Goal: Transaction & Acquisition: Purchase product/service

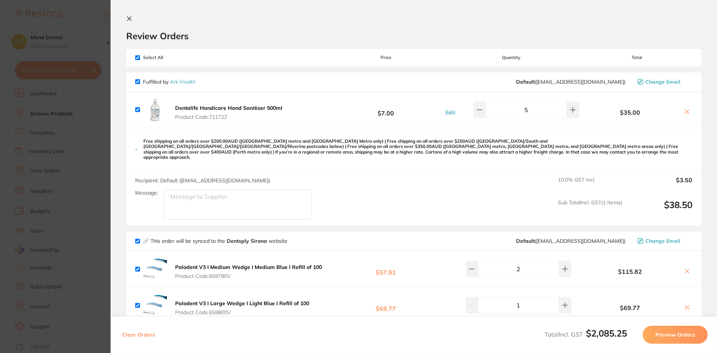
scroll to position [1277, 0]
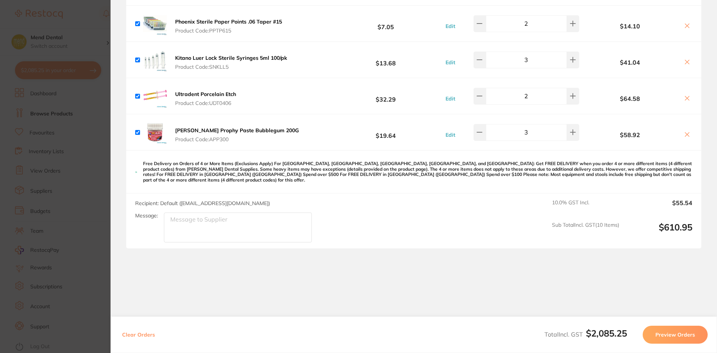
click at [78, 131] on section "Update RRP Set your pre negotiated price for this item. Item Agreed RRP (excl. …" at bounding box center [358, 176] width 717 height 353
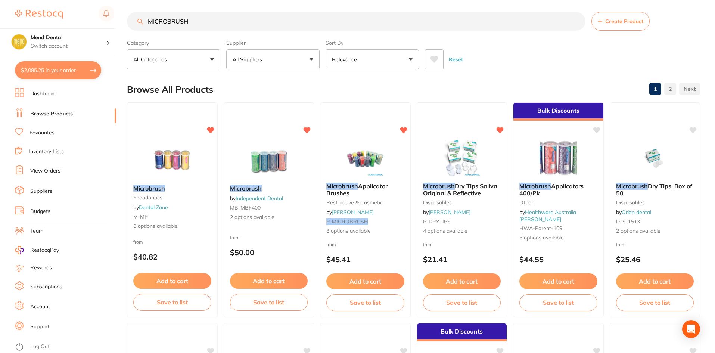
drag, startPoint x: 201, startPoint y: 24, endPoint x: 147, endPoint y: 14, distance: 54.9
click at [147, 14] on input "MICROBRUSH" at bounding box center [356, 21] width 458 height 19
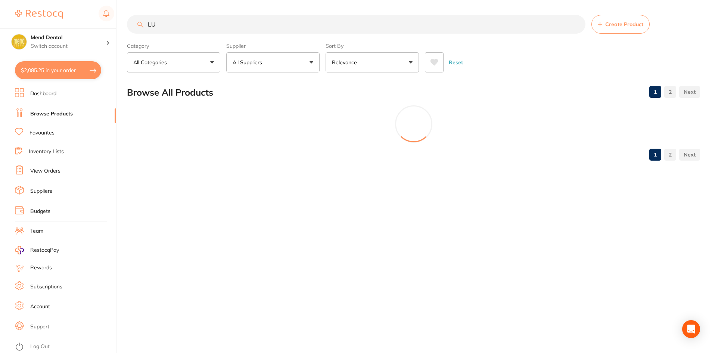
type input "L"
drag, startPoint x: 214, startPoint y: 19, endPoint x: 219, endPoint y: 25, distance: 7.7
click at [214, 19] on input "INTRAORAL" at bounding box center [357, 24] width 460 height 19
click at [219, 25] on input "INTRAORAL" at bounding box center [357, 24] width 460 height 19
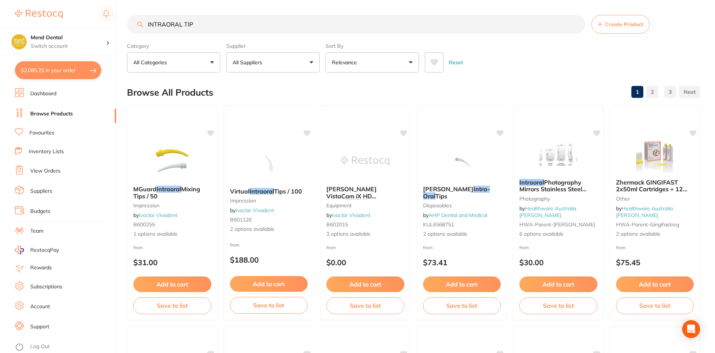
type input "INTRAORAL TIP"
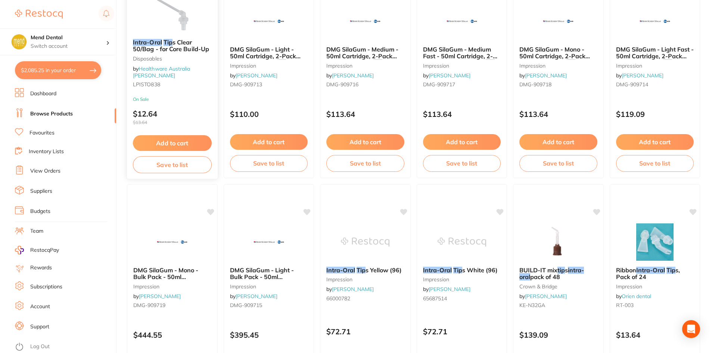
scroll to position [858, 0]
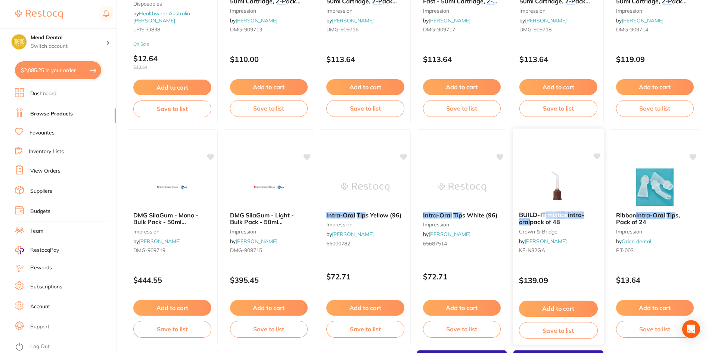
drag, startPoint x: 546, startPoint y: 215, endPoint x: 569, endPoint y: 215, distance: 23.1
click at [569, 215] on span "BUILD-IT mix tip s intra-oral pack of 48" at bounding box center [551, 218] width 65 height 15
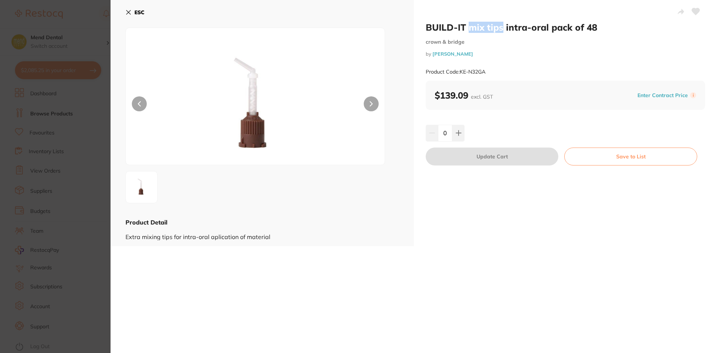
drag, startPoint x: 467, startPoint y: 29, endPoint x: 500, endPoint y: 30, distance: 33.2
click at [500, 30] on h2 "BUILD-IT mix tips intra-oral pack of 48" at bounding box center [564, 27] width 279 height 11
copy h2 "mix tips"
click at [83, 118] on section "BUILD-IT mix tips intra-oral pack of 48 crown & bridge by [PERSON_NAME] Product…" at bounding box center [358, 176] width 717 height 353
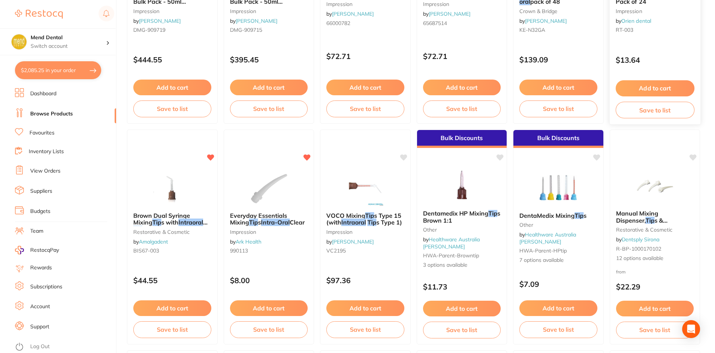
scroll to position [1157, 0]
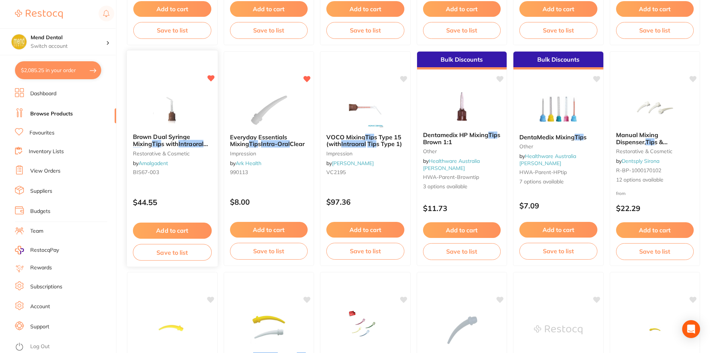
click at [157, 124] on img at bounding box center [172, 109] width 49 height 38
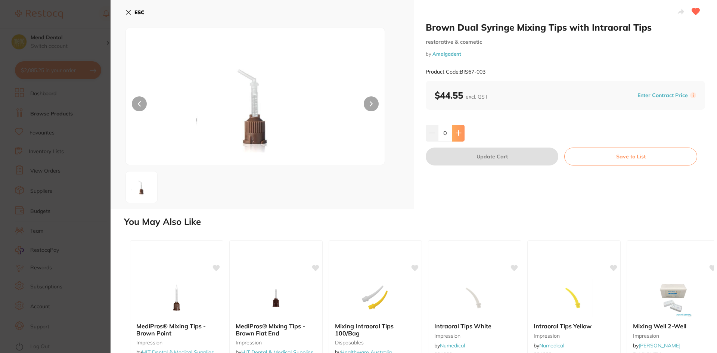
click at [459, 133] on icon at bounding box center [458, 133] width 5 height 5
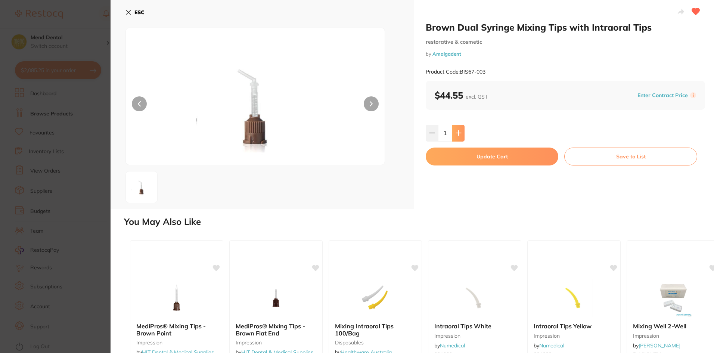
click at [459, 133] on icon at bounding box center [458, 133] width 5 height 5
type input "2"
click at [465, 154] on button "Update Cart" at bounding box center [491, 156] width 132 height 18
checkbox input "false"
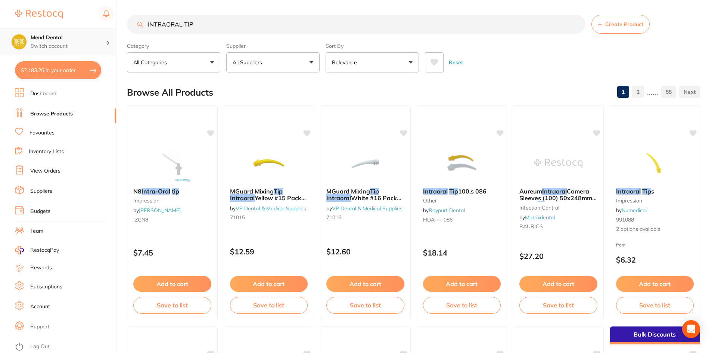
scroll to position [0, 0]
drag, startPoint x: 246, startPoint y: 25, endPoint x: 46, endPoint y: 31, distance: 199.4
click at [46, 31] on div "$2,183.26 Mend Dental Switch account Mend Dental $2,183.26 in your order Dashbo…" at bounding box center [357, 176] width 715 height 353
paste input "mix tips"
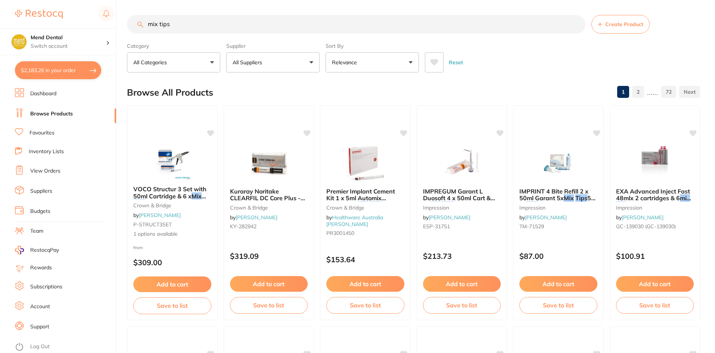
click at [157, 25] on input "mix tips" at bounding box center [356, 24] width 458 height 19
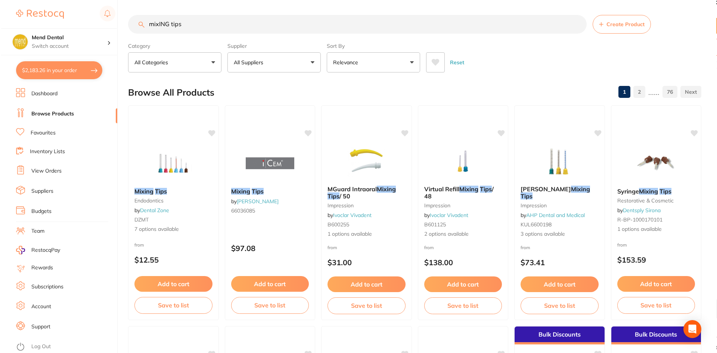
scroll to position [0, 0]
drag, startPoint x: 191, startPoint y: 25, endPoint x: 130, endPoint y: 23, distance: 60.9
click at [130, 23] on input "mixING tips" at bounding box center [356, 24] width 458 height 19
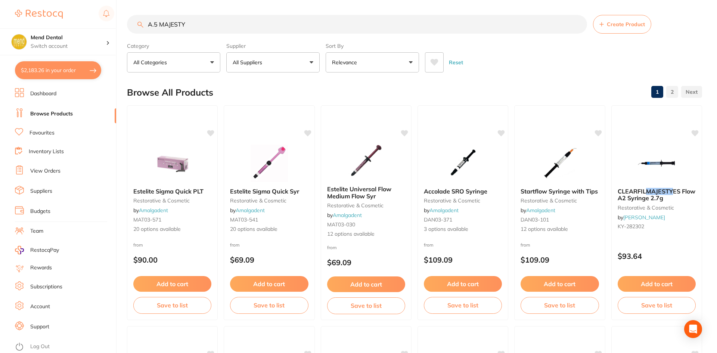
click at [153, 25] on input "A.5 MAJESTY" at bounding box center [357, 24] width 460 height 19
click at [153, 24] on input "A.5 MAJESTY" at bounding box center [357, 24] width 460 height 19
type input "A3.5 MAJESTY"
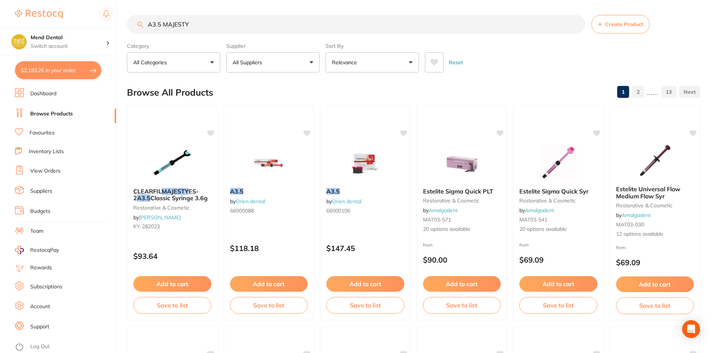
click at [242, 65] on p "All Suppliers" at bounding box center [248, 62] width 32 height 7
type input "MATR"
click at [248, 127] on li "Matrixdental" at bounding box center [272, 126] width 87 height 21
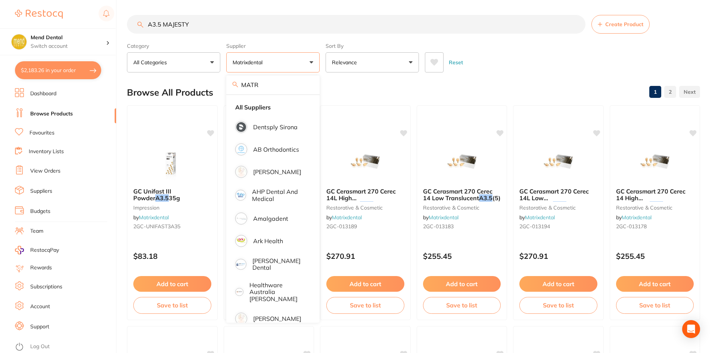
click at [518, 54] on div "Reset" at bounding box center [559, 59] width 269 height 26
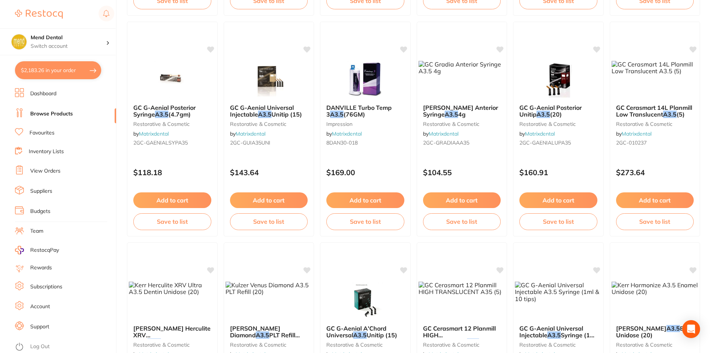
scroll to position [746, 0]
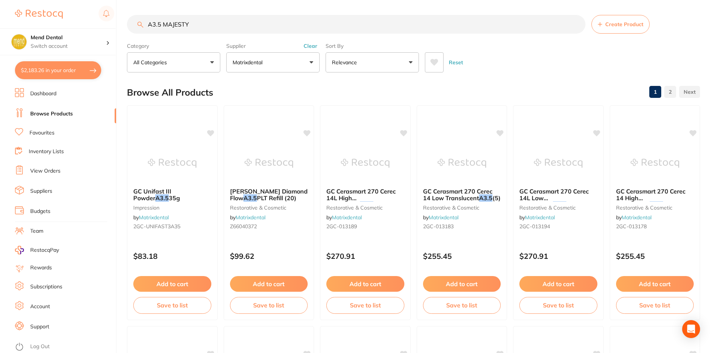
drag, startPoint x: 162, startPoint y: 25, endPoint x: 149, endPoint y: 22, distance: 13.4
click at [149, 22] on input "A3.5 MAJESTY" at bounding box center [356, 24] width 458 height 19
type input "MAJESTY"
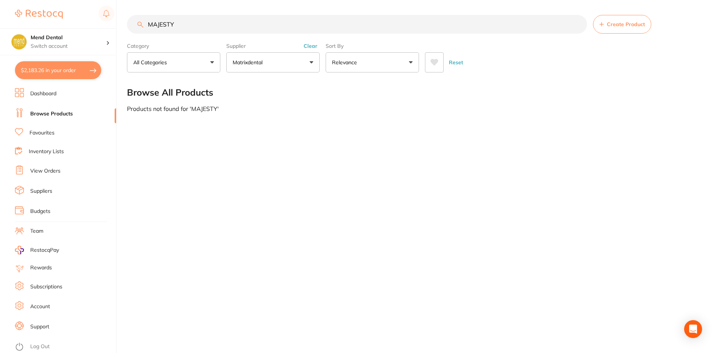
click at [203, 24] on input "MAJESTY" at bounding box center [357, 24] width 460 height 19
drag, startPoint x: 203, startPoint y: 24, endPoint x: 128, endPoint y: 24, distance: 75.0
click at [128, 24] on input "MAJESTY" at bounding box center [357, 24] width 460 height 19
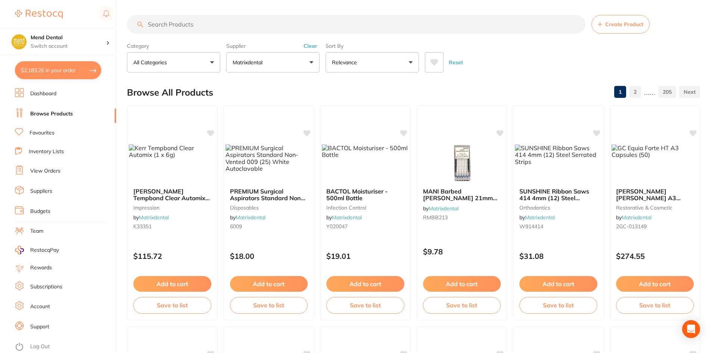
click at [54, 69] on button "$2,183.26 in your order" at bounding box center [58, 70] width 86 height 18
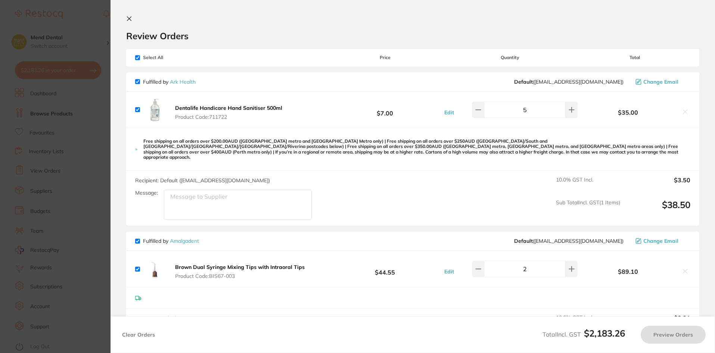
checkbox input "true"
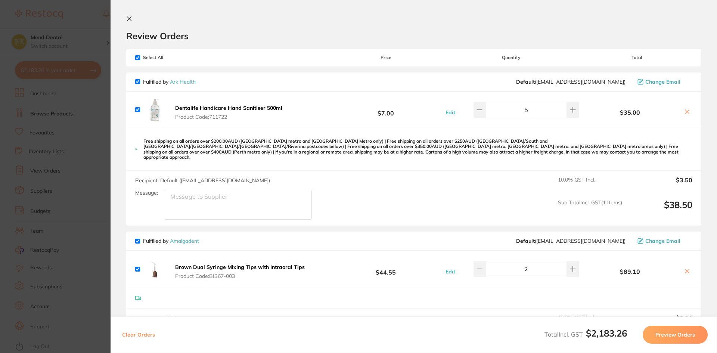
click at [69, 134] on section "Update RRP Set your pre negotiated price for this item. Item Agreed RRP (excl. …" at bounding box center [358, 176] width 717 height 353
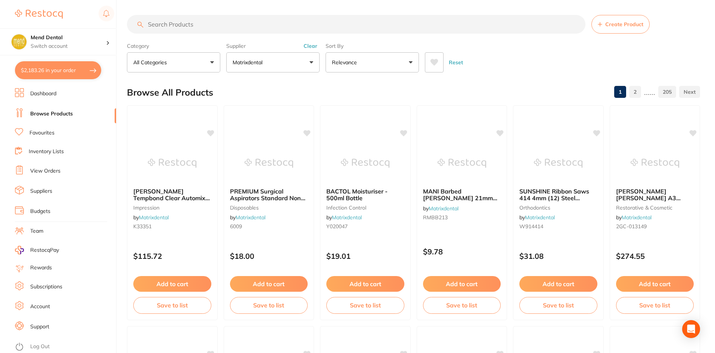
click at [193, 32] on input "search" at bounding box center [356, 24] width 458 height 19
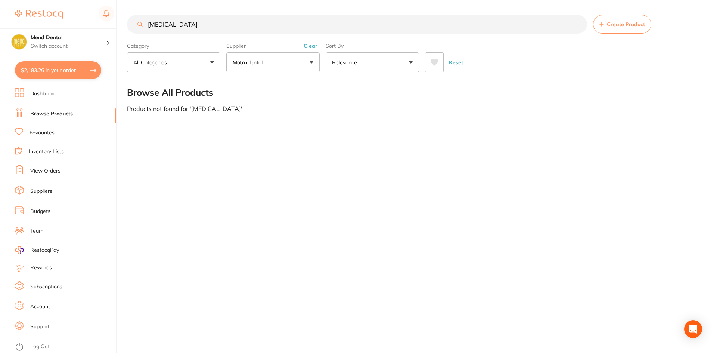
click at [252, 71] on button "Matrixdental" at bounding box center [272, 62] width 93 height 20
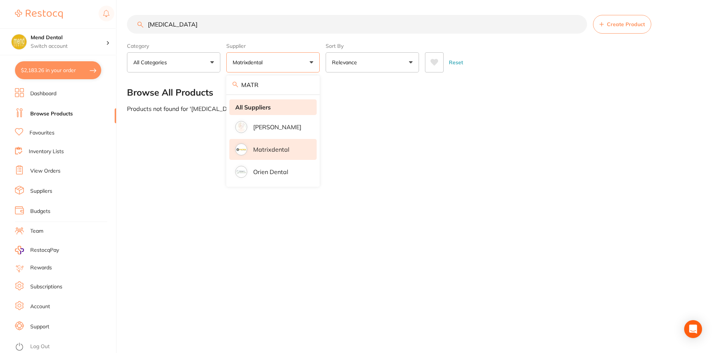
click at [250, 112] on li "All Suppliers" at bounding box center [272, 107] width 87 height 16
click at [207, 19] on input "[MEDICAL_DATA]" at bounding box center [356, 24] width 458 height 19
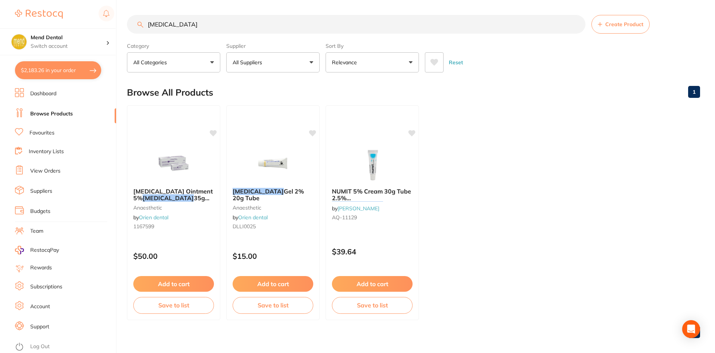
drag, startPoint x: 207, startPoint y: 19, endPoint x: 82, endPoint y: 8, distance: 125.2
click at [82, 8] on div "$2,183.26 Mend Dental Switch account Mend Dental $2,183.26 in your order Dashbo…" at bounding box center [357, 176] width 715 height 353
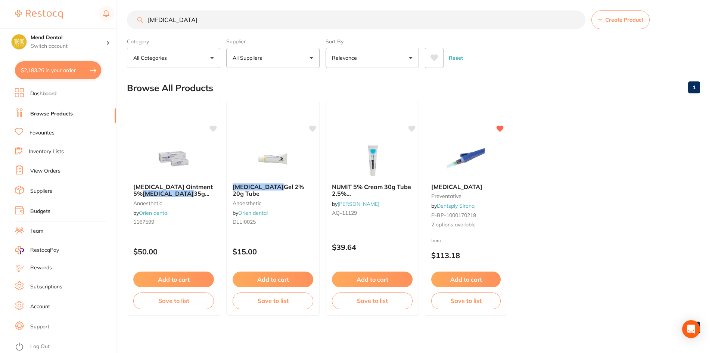
scroll to position [6, 0]
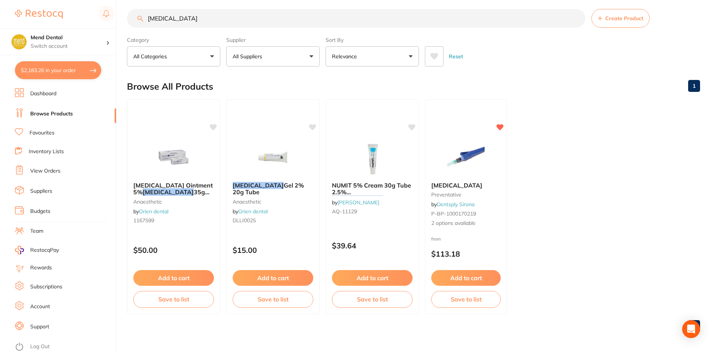
drag, startPoint x: 165, startPoint y: 15, endPoint x: 217, endPoint y: 17, distance: 51.9
click at [217, 17] on input "[MEDICAL_DATA]" at bounding box center [356, 18] width 458 height 19
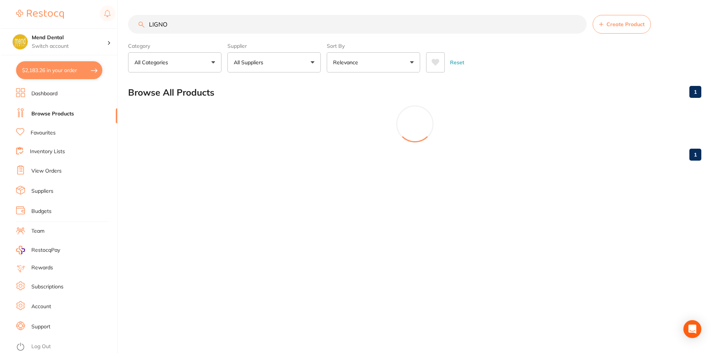
scroll to position [0, 0]
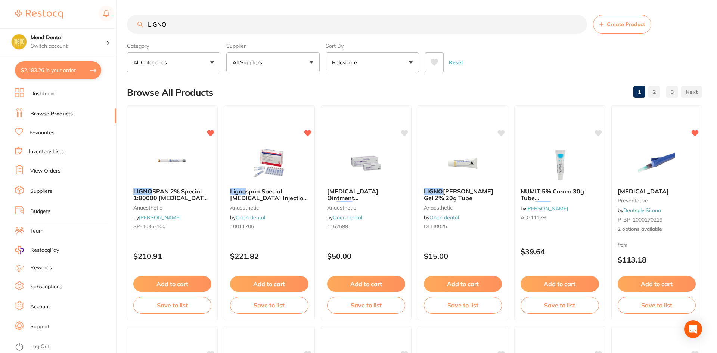
click at [159, 138] on div "LIGNO SPAN 2% Special 1:80000 [MEDICAL_DATA] 2.2ml 2xBox 50 anaesthetic by [PER…" at bounding box center [172, 212] width 91 height 215
click at [161, 191] on section at bounding box center [358, 176] width 717 height 353
click at [163, 194] on span "SPAN 2% Special 1:80000 [MEDICAL_DATA] 2.2ml 2xBox 50" at bounding box center [171, 197] width 77 height 21
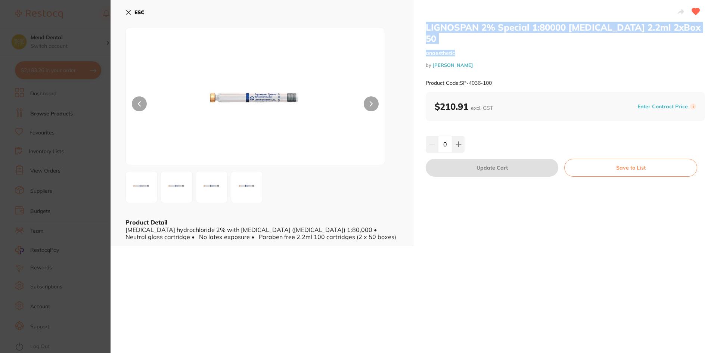
drag, startPoint x: 425, startPoint y: 27, endPoint x: 668, endPoint y: 35, distance: 243.4
click at [668, 35] on div "LIGNOSPAN 2% Special 1:80000 [MEDICAL_DATA] 2.2ml 2xBox 50 anaesthetic by [PERS…" at bounding box center [564, 57] width 279 height 70
copy div "LIGNOSPAN 2% Special 1:80000 [MEDICAL_DATA] 2.2ml 2xBox 50 anaesthetic"
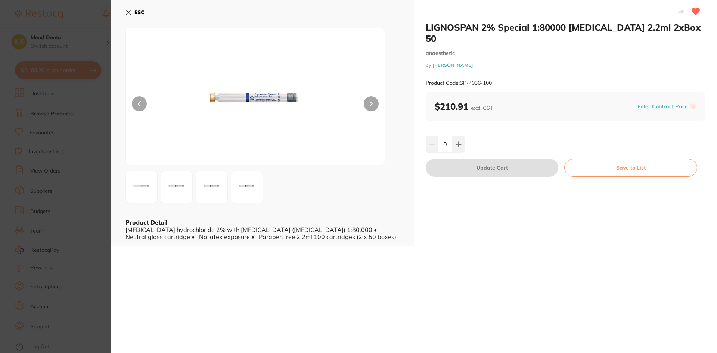
click at [50, 140] on section "LIGNOSPAN 2% Special 1:80000 [MEDICAL_DATA] 2.2ml 2xBox 50 anaesthetic by [PERS…" at bounding box center [358, 176] width 717 height 353
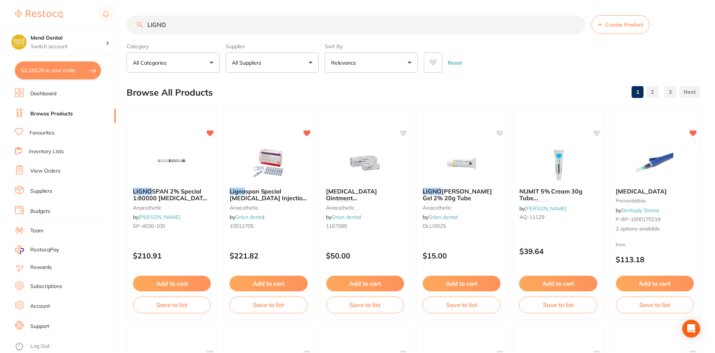
scroll to position [6, 0]
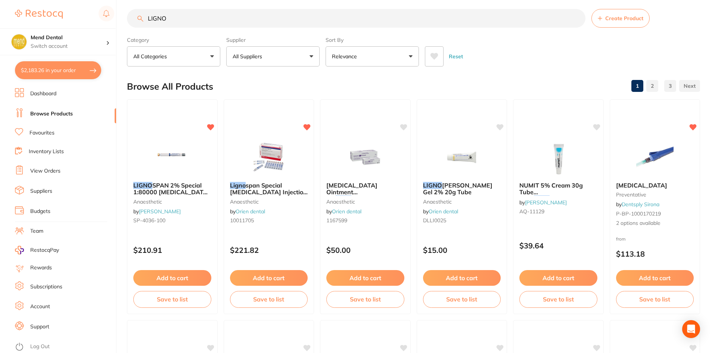
drag, startPoint x: 187, startPoint y: 19, endPoint x: 138, endPoint y: 14, distance: 49.9
click at [138, 14] on input "LIGNO" at bounding box center [356, 18] width 458 height 19
type input "MASKS"
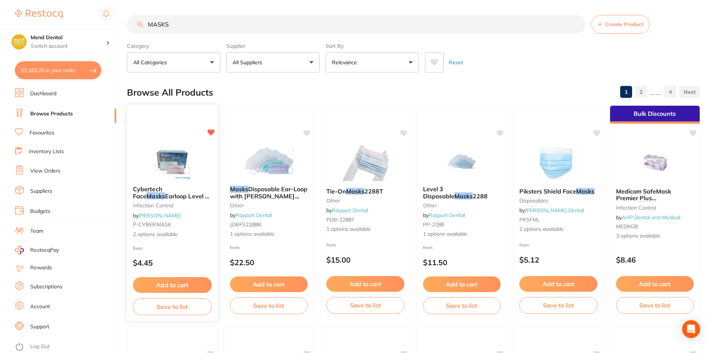
click at [174, 276] on div "Add to cart Save to list" at bounding box center [172, 296] width 91 height 50
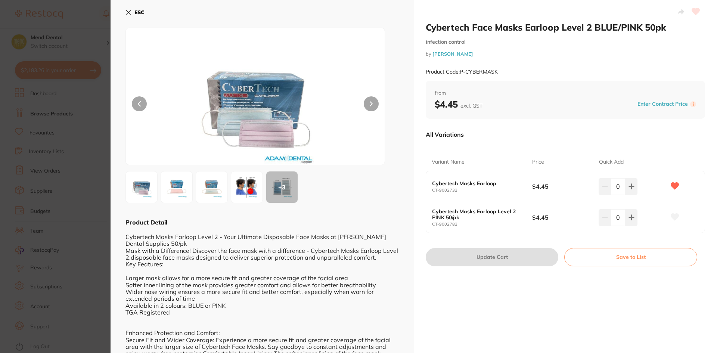
click at [640, 186] on div "0" at bounding box center [631, 186] width 67 height 16
click at [633, 181] on button at bounding box center [631, 186] width 12 height 16
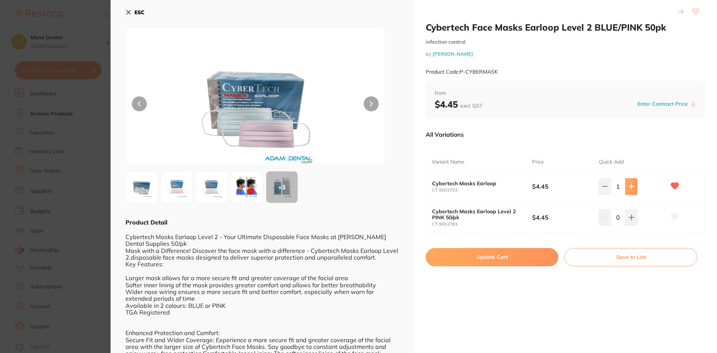
click at [633, 181] on button at bounding box center [631, 186] width 12 height 16
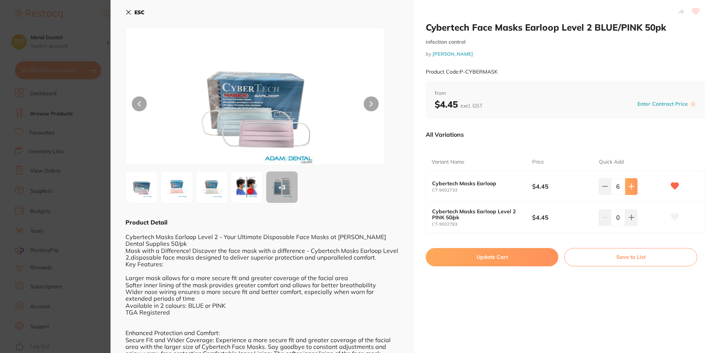
click at [633, 181] on button at bounding box center [631, 186] width 12 height 16
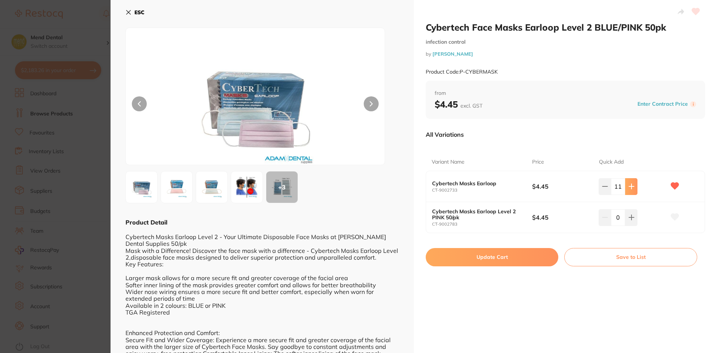
click at [633, 181] on button at bounding box center [631, 186] width 12 height 16
click at [627, 191] on button at bounding box center [631, 186] width 12 height 16
type input "15"
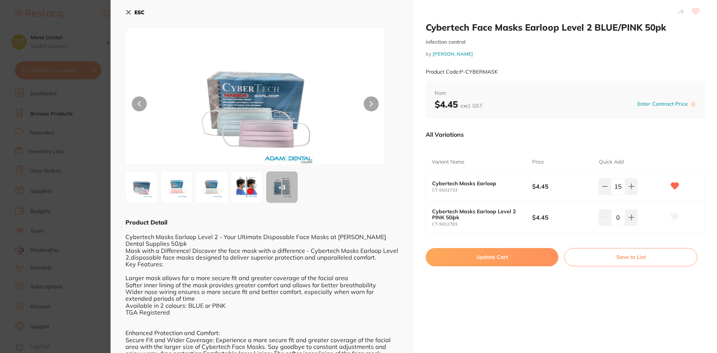
click at [469, 264] on button "Update Cart" at bounding box center [491, 257] width 132 height 18
checkbox input "false"
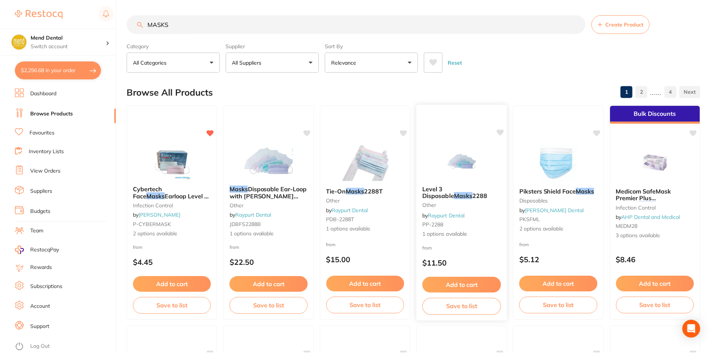
scroll to position [6, 0]
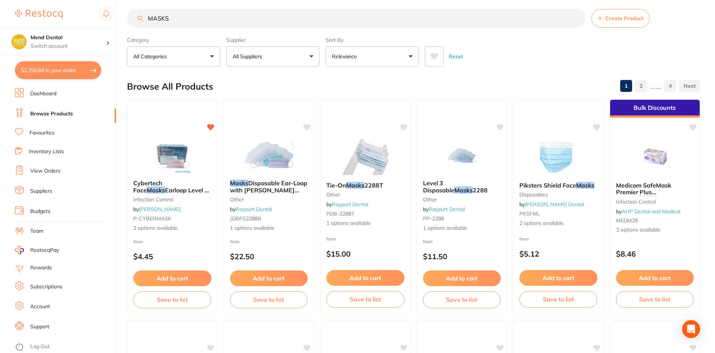
click at [70, 70] on button "$2,256.68 in your order" at bounding box center [58, 70] width 86 height 18
checkbox input "true"
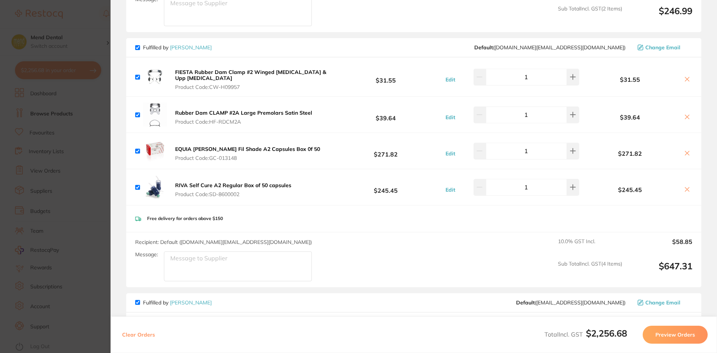
scroll to position [858, 0]
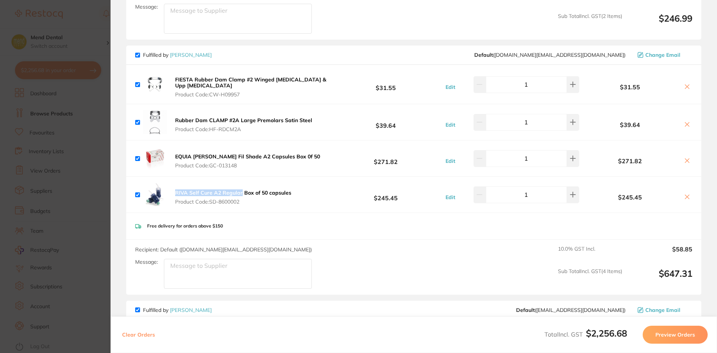
drag, startPoint x: 172, startPoint y: 186, endPoint x: 240, endPoint y: 188, distance: 67.9
click at [240, 188] on div "RIVA Self Cure A2 Regular Box of 50 capsules Product Code: SD-8600002" at bounding box center [214, 194] width 158 height 24
copy b "RIVA Self Cure A2 Regular"
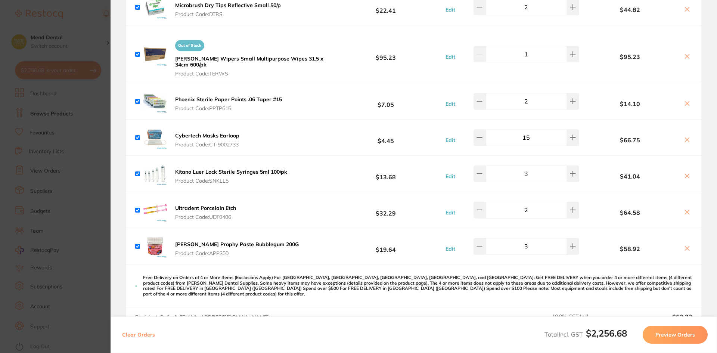
scroll to position [1343, 0]
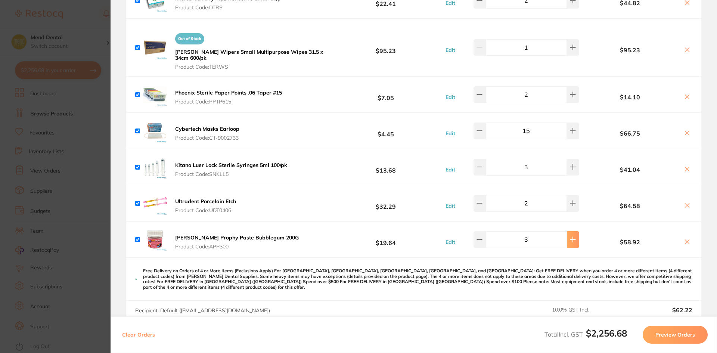
type input "4"
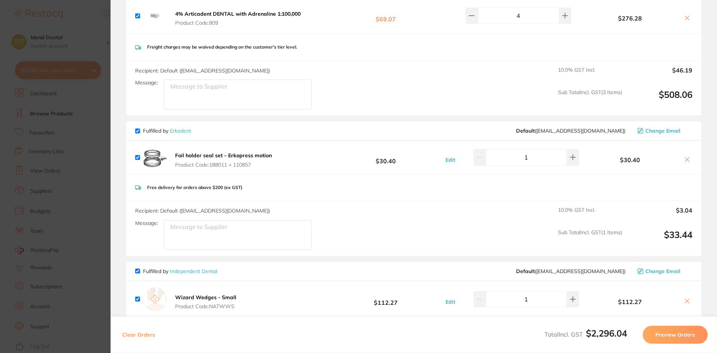
scroll to position [448, 0]
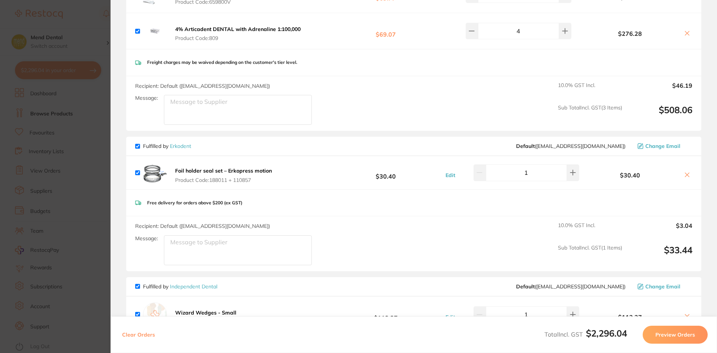
click at [99, 165] on section "Update RRP Set your pre negotiated price for this item. Item Agreed RRP (excl. …" at bounding box center [358, 176] width 717 height 353
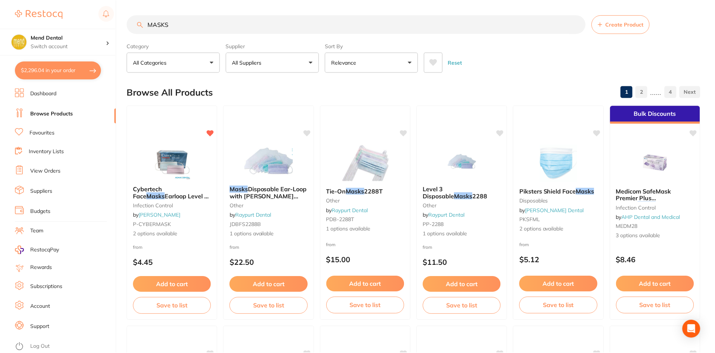
scroll to position [6, 0]
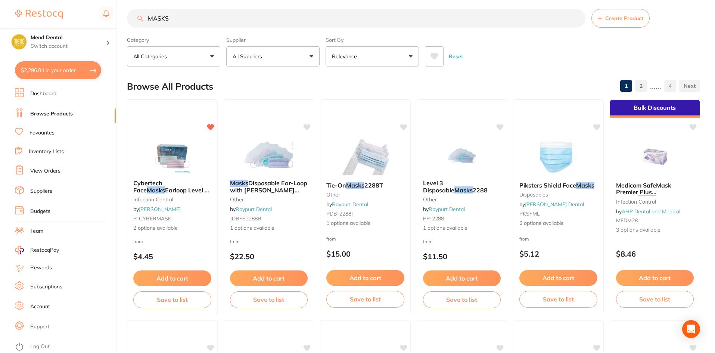
drag, startPoint x: 227, startPoint y: 18, endPoint x: 140, endPoint y: 17, distance: 86.2
click at [140, 17] on div "MASKS Create Product" at bounding box center [413, 18] width 573 height 19
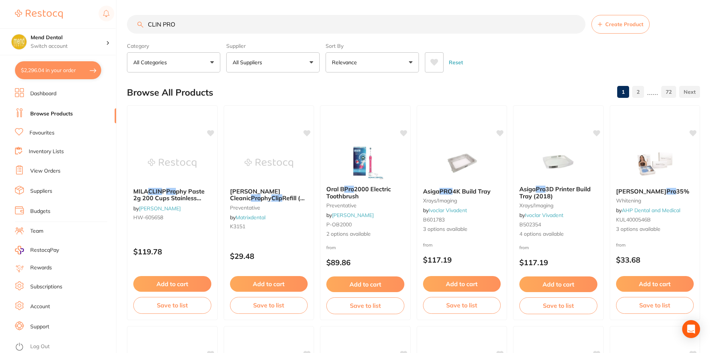
click at [162, 26] on input "CLIN PRO" at bounding box center [356, 24] width 458 height 19
type input "CLINPRO"
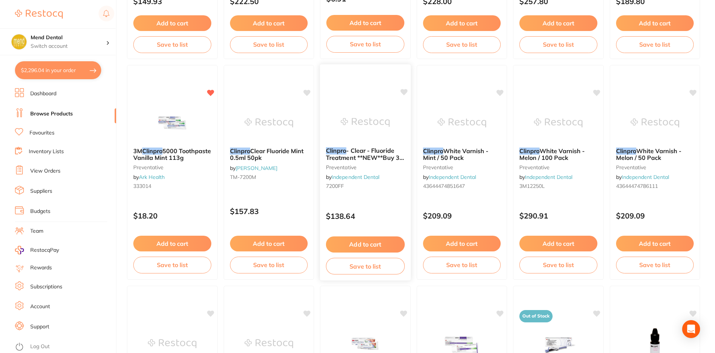
scroll to position [261, 0]
click at [175, 119] on img at bounding box center [172, 122] width 49 height 38
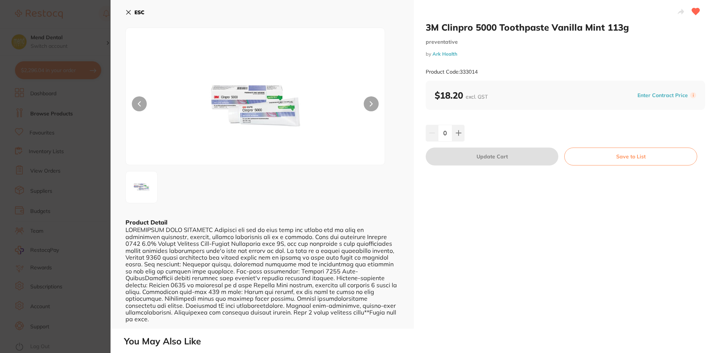
click at [466, 137] on div "0" at bounding box center [564, 133] width 279 height 16
click at [459, 135] on icon at bounding box center [458, 133] width 6 height 6
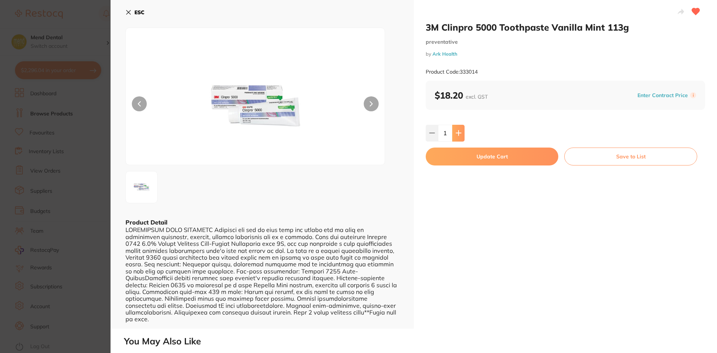
click at [459, 135] on icon at bounding box center [458, 133] width 6 height 6
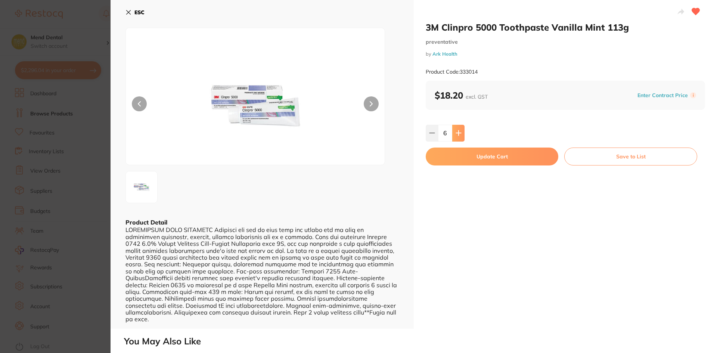
click at [459, 135] on icon at bounding box center [458, 133] width 6 height 6
type input "10"
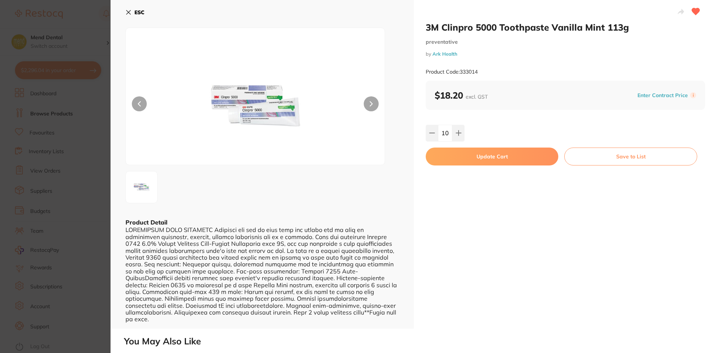
click at [469, 152] on button "Update Cart" at bounding box center [491, 156] width 132 height 18
checkbox input "false"
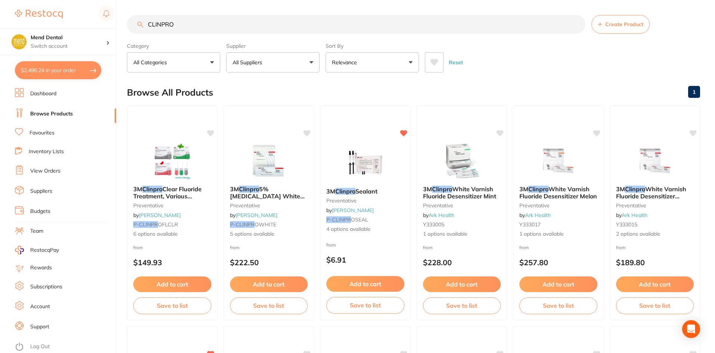
drag, startPoint x: 178, startPoint y: 30, endPoint x: 131, endPoint y: 16, distance: 48.6
click at [131, 16] on input "CLINPRO" at bounding box center [356, 24] width 458 height 19
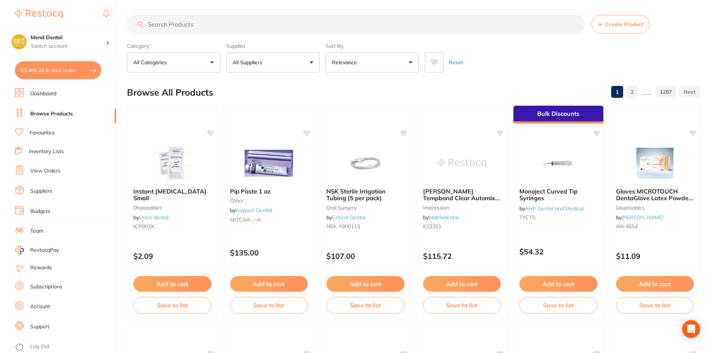
click at [67, 70] on button "$2,496.24 in your order" at bounding box center [58, 70] width 86 height 18
checkbox input "true"
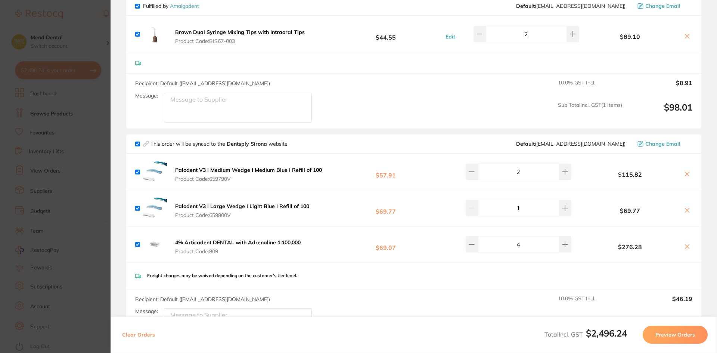
scroll to position [260, 0]
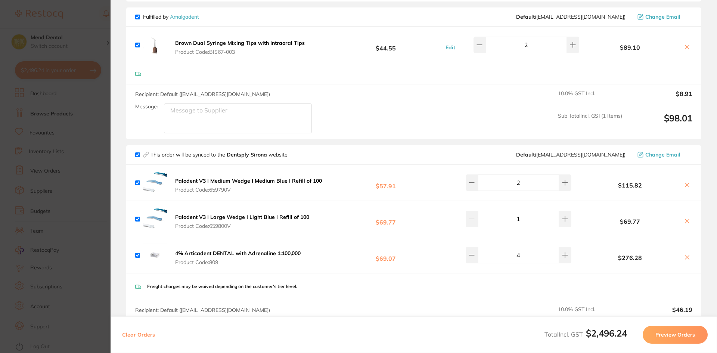
click at [56, 118] on section "Update RRP Set your pre negotiated price for this item. Item Agreed RRP (excl. …" at bounding box center [358, 176] width 717 height 353
